Goal: Register for event/course

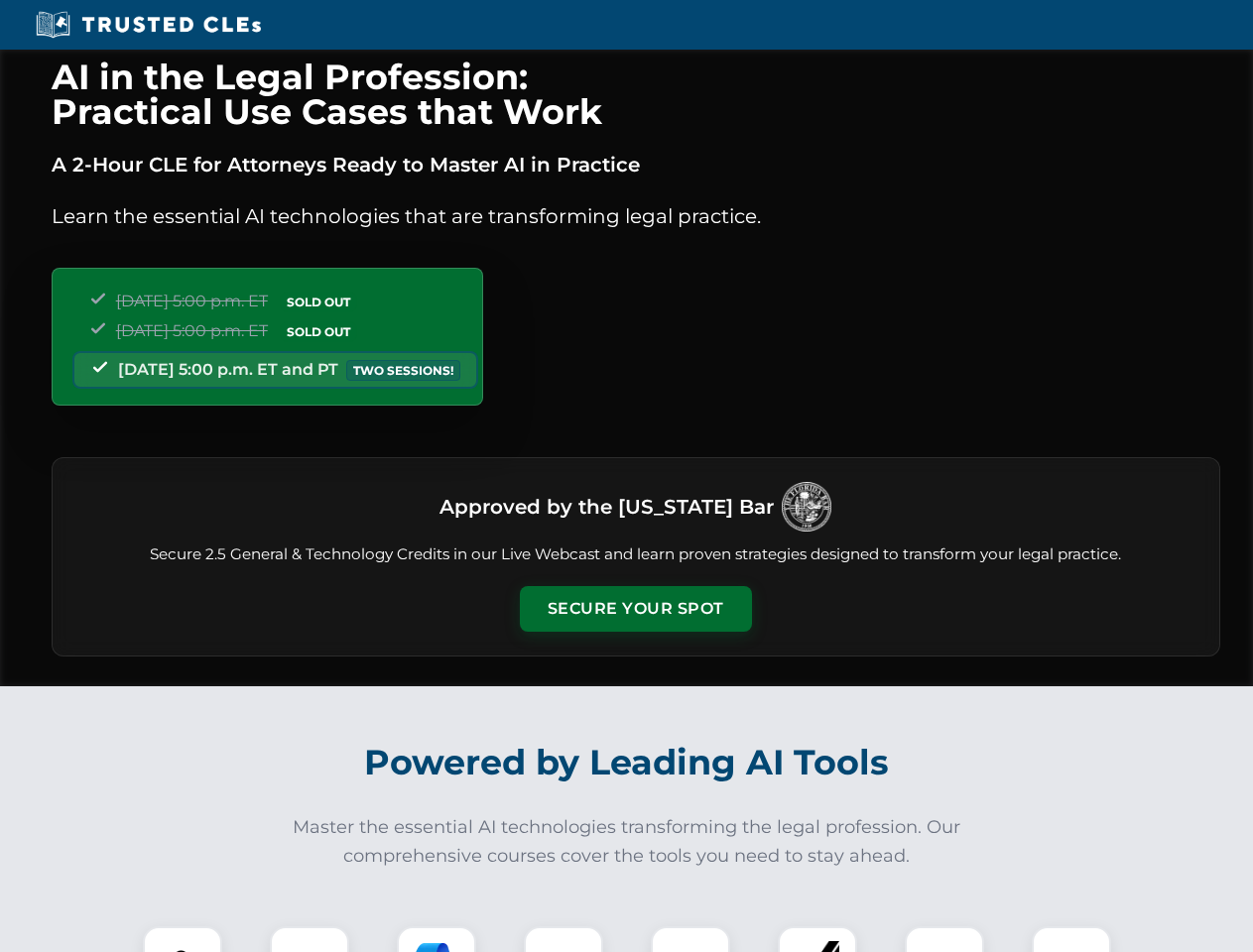
click at [635, 609] on button "Secure Your Spot" at bounding box center [636, 609] width 233 height 46
click at [183, 939] on img at bounding box center [183, 966] width 58 height 58
